Goal: Download file/media

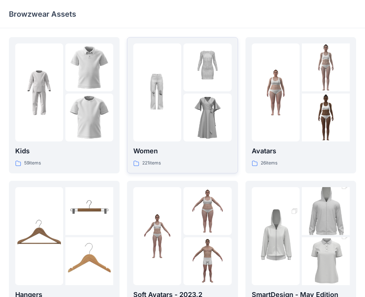
click at [206, 95] on img at bounding box center [207, 118] width 48 height 48
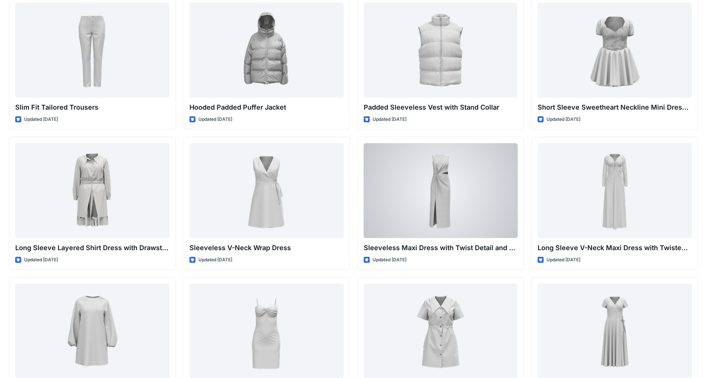
scroll to position [666, 0]
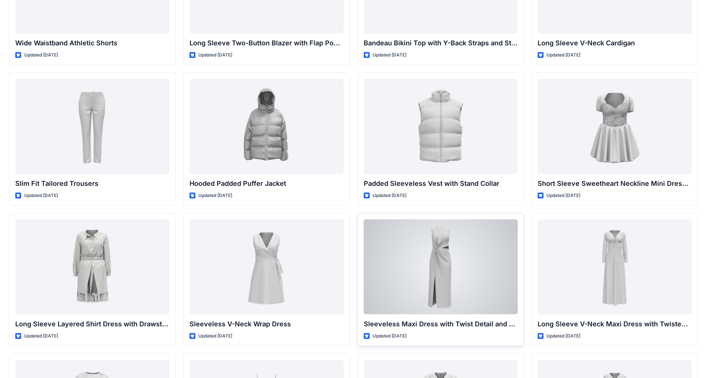
click at [365, 251] on div at bounding box center [441, 266] width 154 height 95
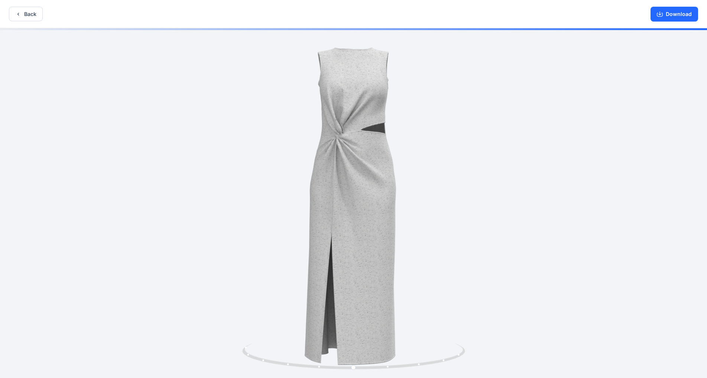
click at [358, 102] on div at bounding box center [353, 203] width 707 height 351
click at [365, 12] on button "Download" at bounding box center [674, 14] width 48 height 15
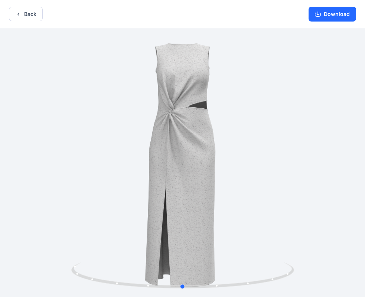
click at [199, 100] on div at bounding box center [182, 163] width 365 height 270
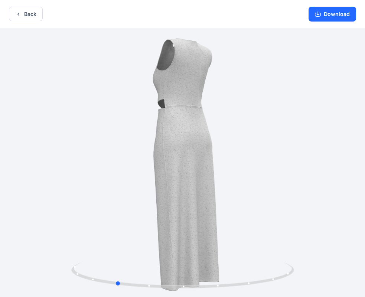
drag, startPoint x: 240, startPoint y: 171, endPoint x: 127, endPoint y: 183, distance: 112.8
click at [128, 185] on div at bounding box center [182, 163] width 365 height 270
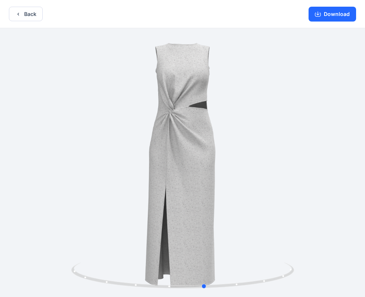
drag, startPoint x: 256, startPoint y: 162, endPoint x: 167, endPoint y: 179, distance: 91.3
click at [167, 179] on div at bounding box center [182, 163] width 365 height 270
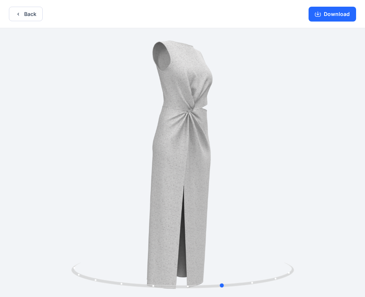
drag, startPoint x: 179, startPoint y: 139, endPoint x: 199, endPoint y: 153, distance: 24.3
click at [199, 153] on div at bounding box center [182, 163] width 365 height 270
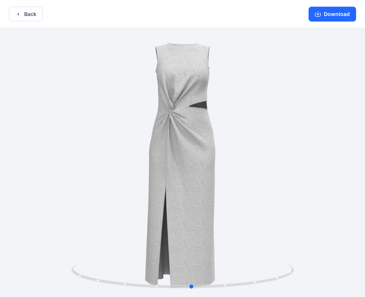
drag, startPoint x: 203, startPoint y: 149, endPoint x: 175, endPoint y: 149, distance: 28.6
click at [175, 149] on div at bounding box center [182, 163] width 365 height 270
click at [329, 13] on button "Download" at bounding box center [333, 14] width 48 height 15
click at [25, 15] on button "Back" at bounding box center [26, 14] width 34 height 14
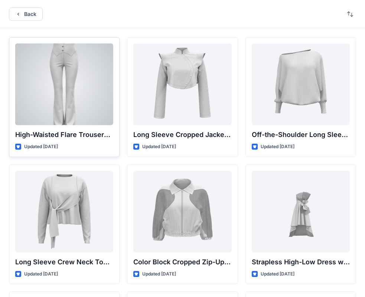
click at [76, 74] on div at bounding box center [64, 84] width 98 height 82
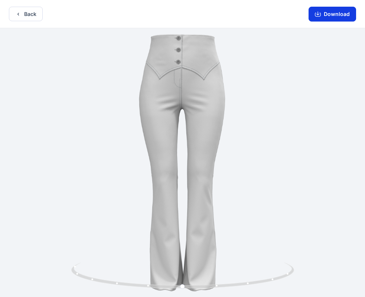
click at [340, 13] on button "Download" at bounding box center [333, 14] width 48 height 15
click at [21, 7] on button "Back" at bounding box center [26, 14] width 34 height 14
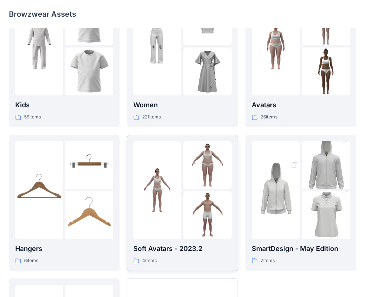
scroll to position [36, 0]
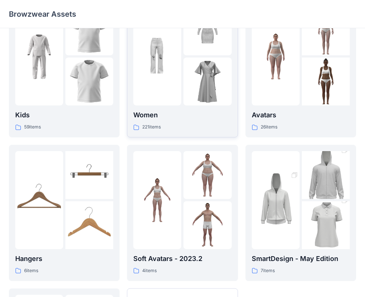
click at [195, 78] on img at bounding box center [207, 82] width 48 height 48
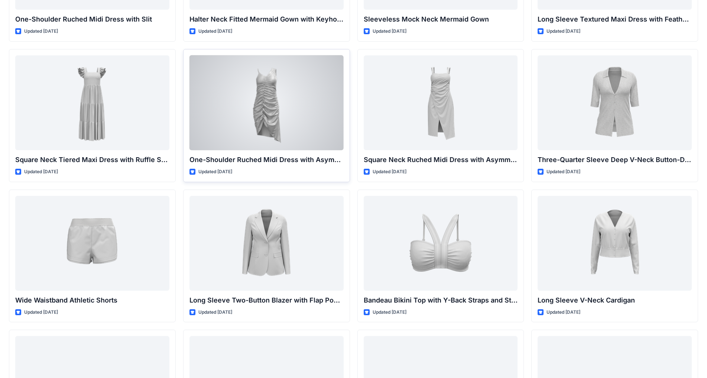
scroll to position [443, 0]
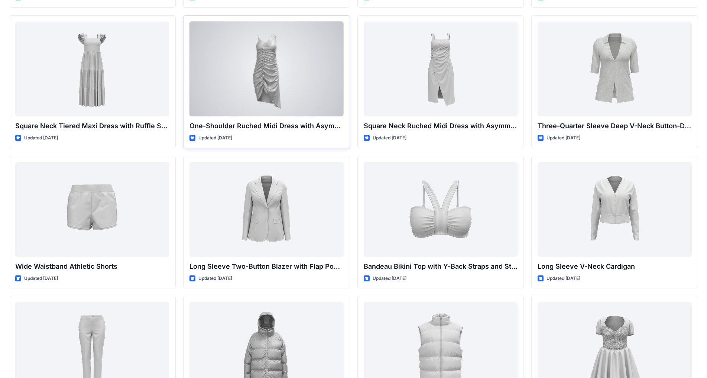
click at [273, 59] on div at bounding box center [266, 69] width 154 height 95
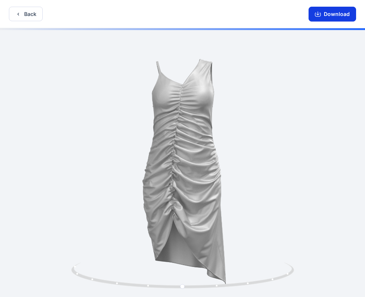
click at [325, 15] on button "Download" at bounding box center [333, 14] width 48 height 15
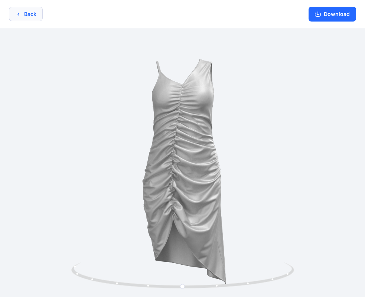
click at [31, 12] on button "Back" at bounding box center [26, 14] width 34 height 14
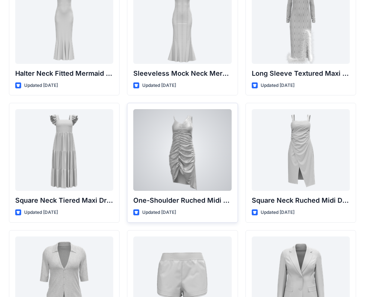
scroll to position [629, 0]
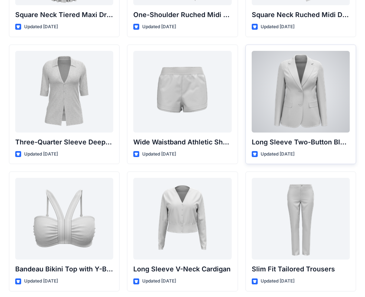
click at [294, 95] on div at bounding box center [301, 92] width 98 height 82
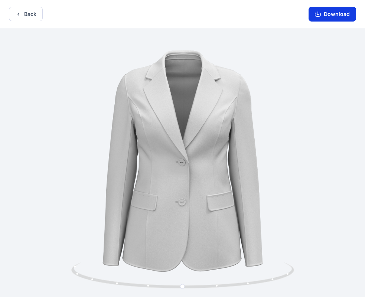
click at [325, 12] on button "Download" at bounding box center [333, 14] width 48 height 15
click at [26, 16] on button "Back" at bounding box center [26, 14] width 34 height 14
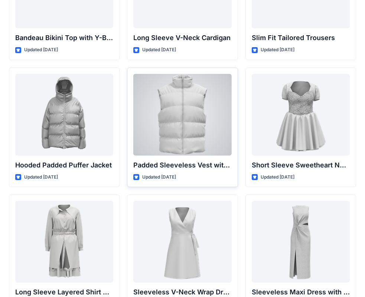
scroll to position [897, 0]
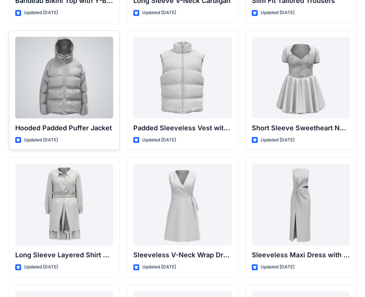
click at [69, 83] on div at bounding box center [64, 78] width 98 height 82
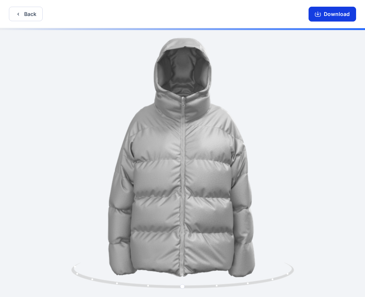
click at [325, 14] on button "Download" at bounding box center [333, 14] width 48 height 15
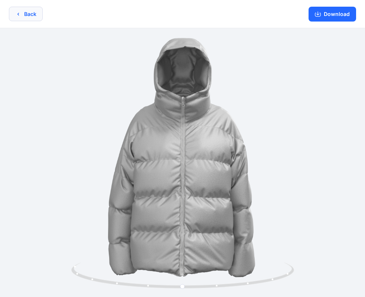
click at [32, 13] on button "Back" at bounding box center [26, 14] width 34 height 14
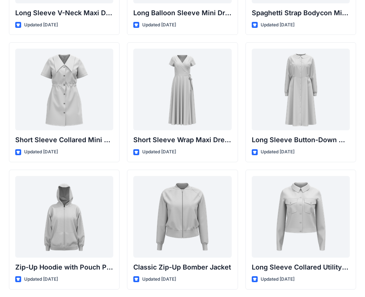
scroll to position [1295, 0]
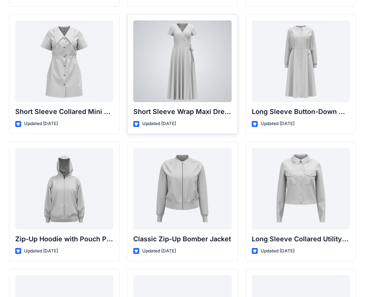
click at [181, 56] on div at bounding box center [182, 61] width 98 height 82
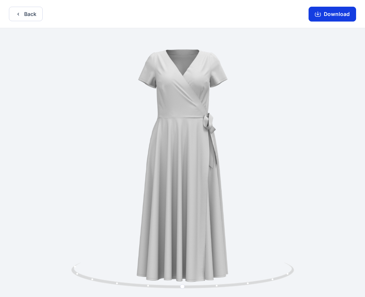
click at [327, 11] on button "Download" at bounding box center [333, 14] width 48 height 15
click at [25, 14] on button "Back" at bounding box center [26, 14] width 34 height 14
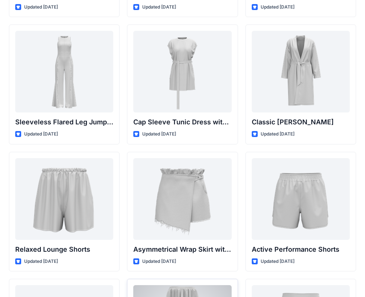
scroll to position [1778, 0]
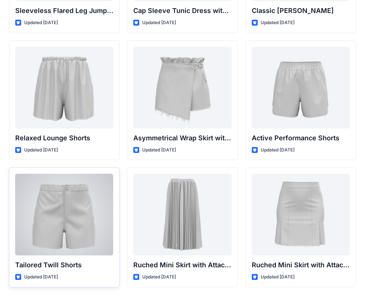
click at [70, 213] on div at bounding box center [64, 215] width 98 height 82
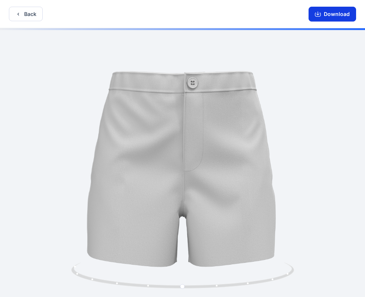
click at [330, 16] on button "Download" at bounding box center [333, 14] width 48 height 15
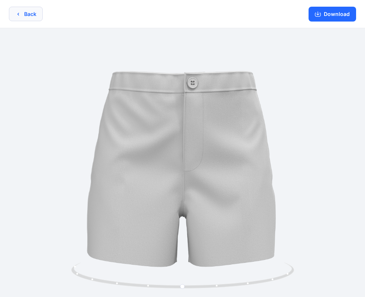
click at [32, 13] on button "Back" at bounding box center [26, 14] width 34 height 14
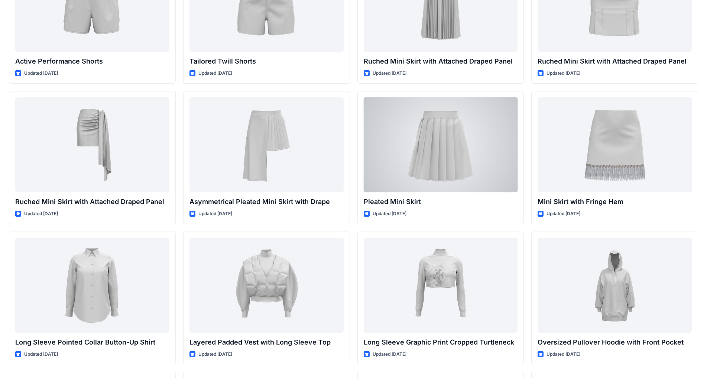
scroll to position [1632, 0]
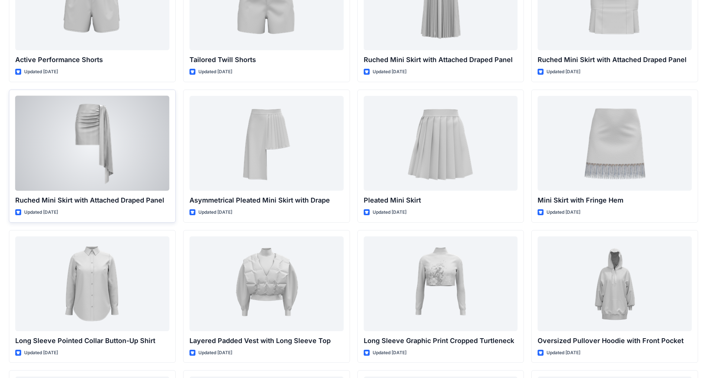
click at [90, 138] on div at bounding box center [92, 143] width 154 height 95
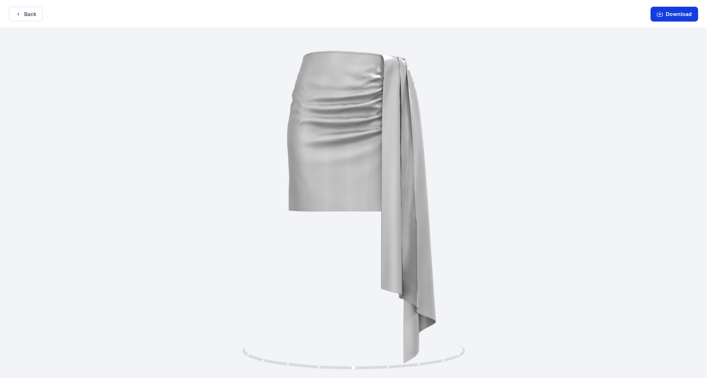
click at [371, 14] on button "Download" at bounding box center [674, 14] width 48 height 15
click at [28, 12] on button "Back" at bounding box center [26, 14] width 34 height 14
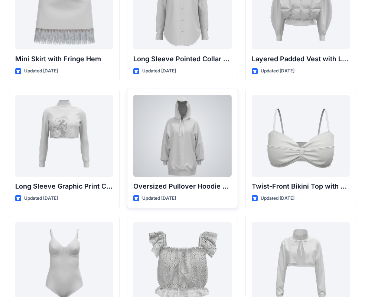
scroll to position [2164, 0]
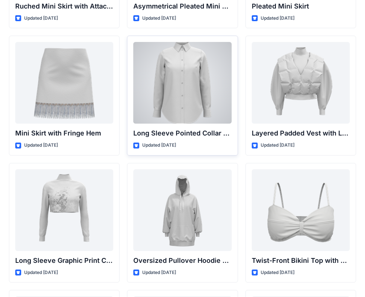
click at [200, 78] on div at bounding box center [182, 83] width 98 height 82
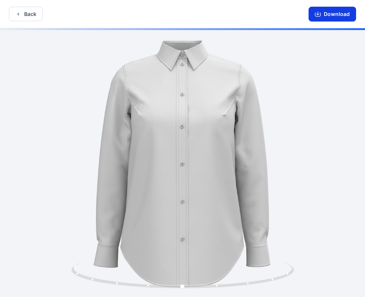
click at [330, 15] on button "Download" at bounding box center [333, 14] width 48 height 15
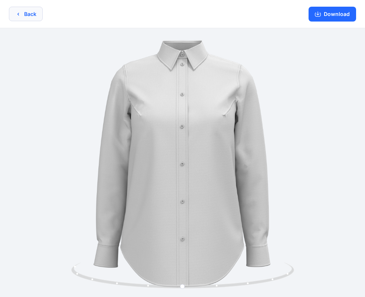
click at [30, 15] on button "Back" at bounding box center [26, 14] width 34 height 14
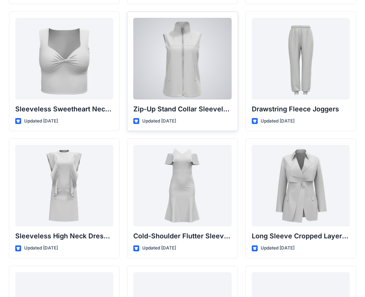
scroll to position [2573, 0]
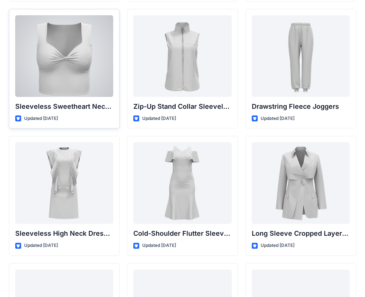
click at [61, 55] on div at bounding box center [64, 56] width 98 height 82
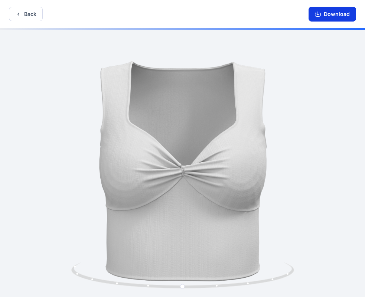
click at [327, 14] on button "Download" at bounding box center [333, 14] width 48 height 15
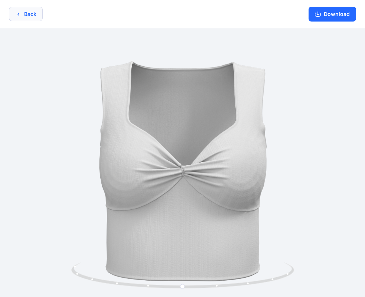
click at [22, 18] on button "Back" at bounding box center [26, 14] width 34 height 14
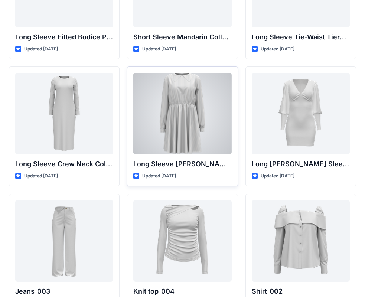
scroll to position [2970, 0]
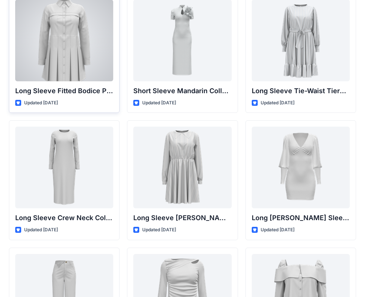
click at [73, 45] on div at bounding box center [64, 41] width 98 height 82
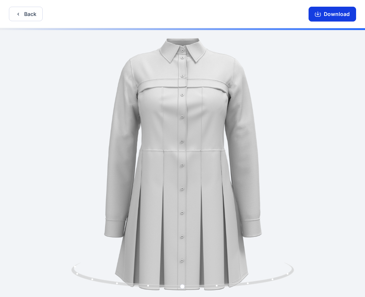
click at [332, 15] on button "Download" at bounding box center [333, 14] width 48 height 15
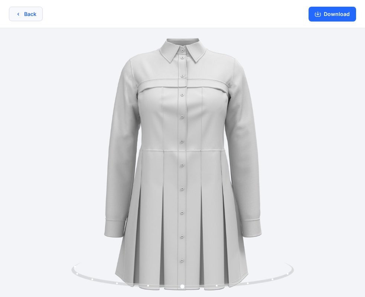
click at [26, 12] on button "Back" at bounding box center [26, 14] width 34 height 14
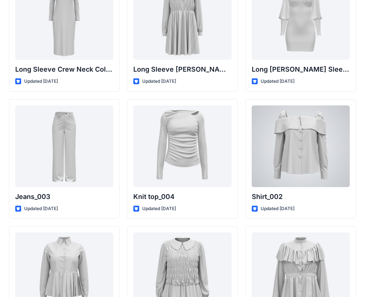
scroll to position [3267, 0]
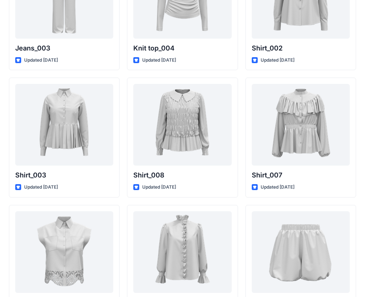
click at [279, 195] on div "Shirt_007 Updated 6 months ago" at bounding box center [300, 138] width 111 height 120
click at [53, 219] on div at bounding box center [64, 252] width 98 height 82
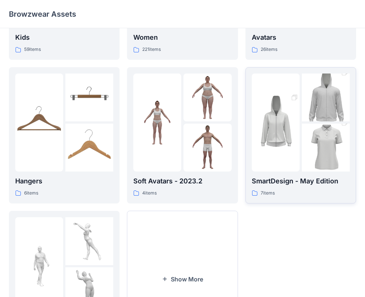
scroll to position [110, 0]
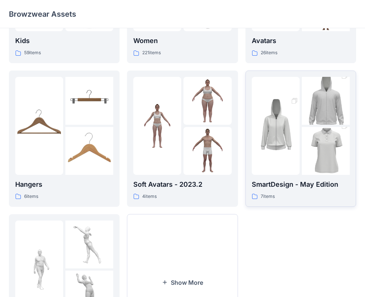
click at [326, 148] on img at bounding box center [326, 151] width 48 height 72
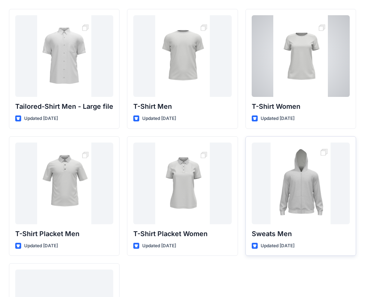
scroll to position [37, 0]
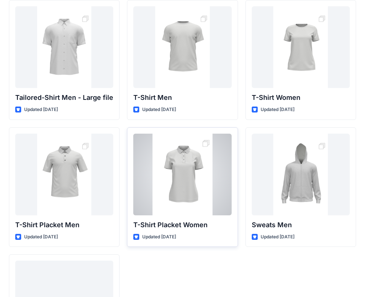
click at [182, 179] on div at bounding box center [182, 175] width 98 height 82
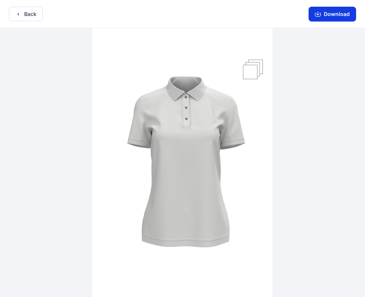
click at [326, 13] on button "Download" at bounding box center [333, 14] width 48 height 15
click at [23, 12] on button "Back" at bounding box center [26, 14] width 34 height 14
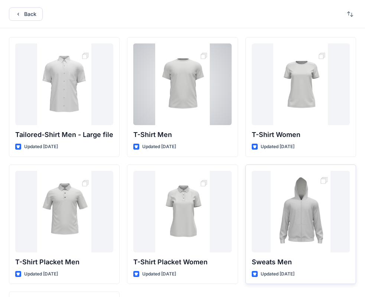
click at [297, 209] on div at bounding box center [301, 212] width 98 height 82
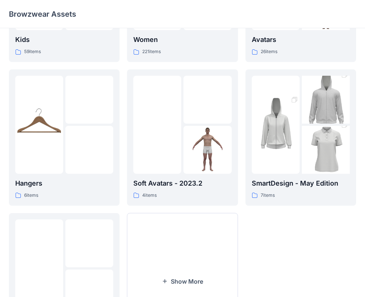
scroll to position [149, 0]
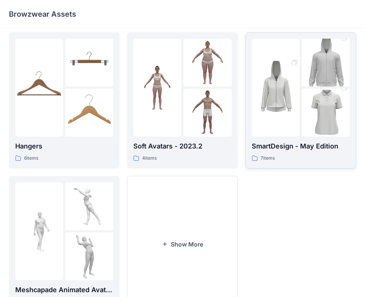
click at [302, 80] on img at bounding box center [326, 63] width 48 height 72
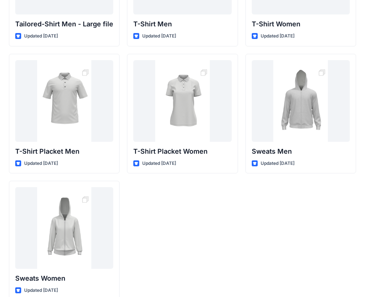
scroll to position [123, 0]
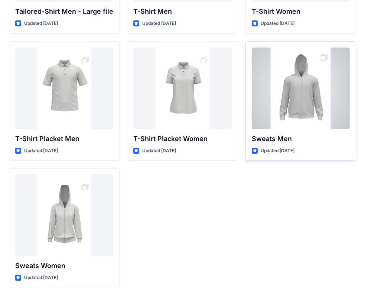
click at [296, 97] on div at bounding box center [301, 89] width 98 height 82
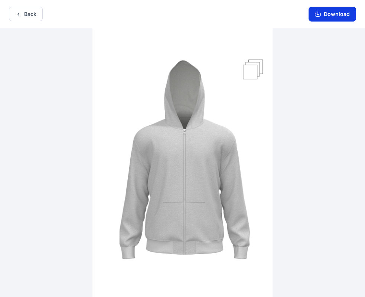
click at [330, 12] on button "Download" at bounding box center [333, 14] width 48 height 15
click at [16, 12] on icon "button" at bounding box center [18, 14] width 6 height 6
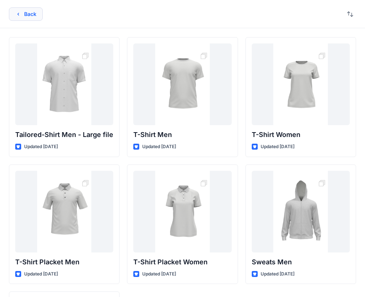
click at [21, 11] on button "Back" at bounding box center [26, 13] width 34 height 13
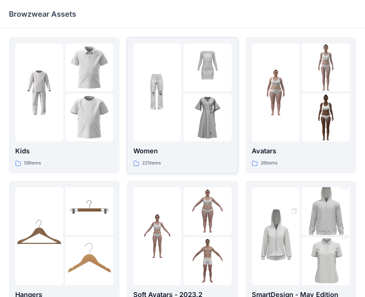
click at [197, 122] on img at bounding box center [207, 118] width 48 height 48
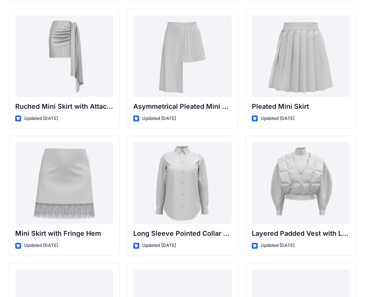
scroll to position [2313, 0]
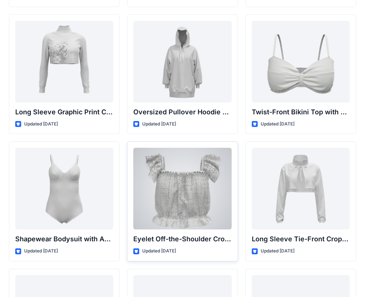
click at [182, 185] on div at bounding box center [182, 189] width 98 height 82
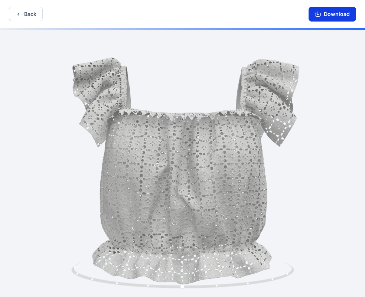
click at [334, 13] on button "Download" at bounding box center [333, 14] width 48 height 15
